Goal: Communication & Community: Answer question/provide support

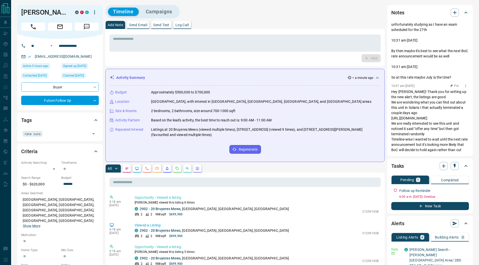
scroll to position [110, 0]
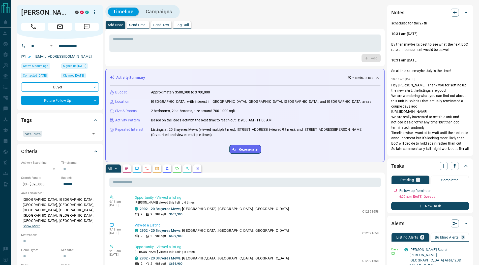
click at [85, 29] on icon "Message" at bounding box center [86, 26] width 7 height 7
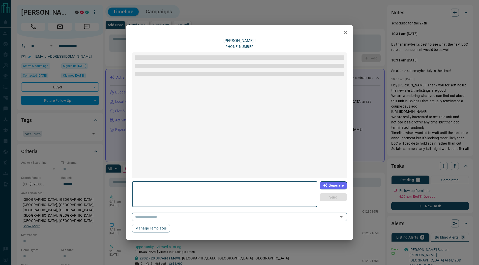
scroll to position [514, 0]
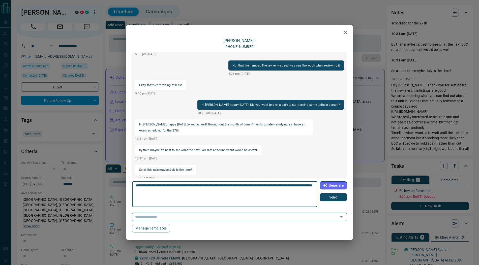
type textarea "**********"
click at [338, 199] on button "Send" at bounding box center [332, 197] width 27 height 8
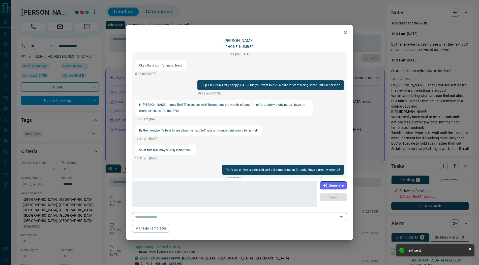
scroll to position [520, 0]
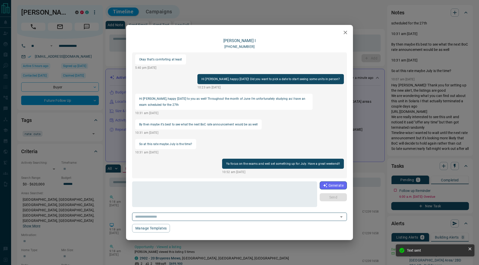
click at [345, 33] on icon "button" at bounding box center [345, 33] width 4 height 4
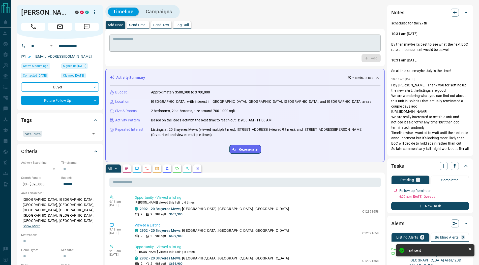
click at [265, 39] on textarea at bounding box center [245, 43] width 264 height 13
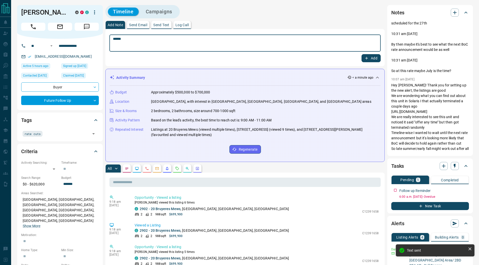
type textarea "******"
click at [370, 56] on button "Add" at bounding box center [370, 58] width 19 height 8
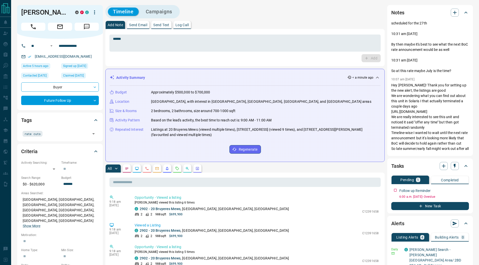
scroll to position [0, 0]
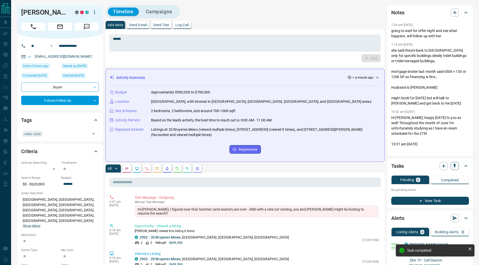
click at [454, 163] on button "button" at bounding box center [454, 166] width 8 height 8
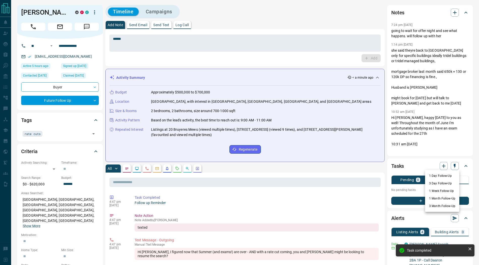
click at [436, 191] on li "1 Week Follow-Up" at bounding box center [442, 191] width 34 height 8
